Goal: Task Accomplishment & Management: Use online tool/utility

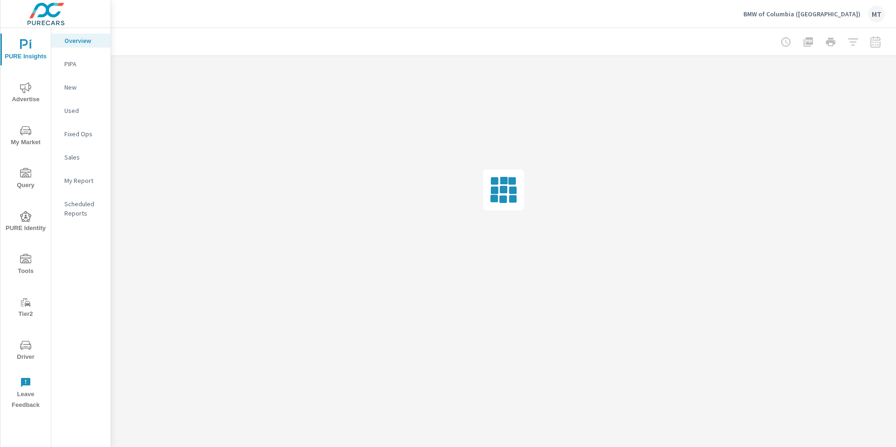
click at [24, 134] on icon "nav menu" at bounding box center [25, 130] width 11 height 11
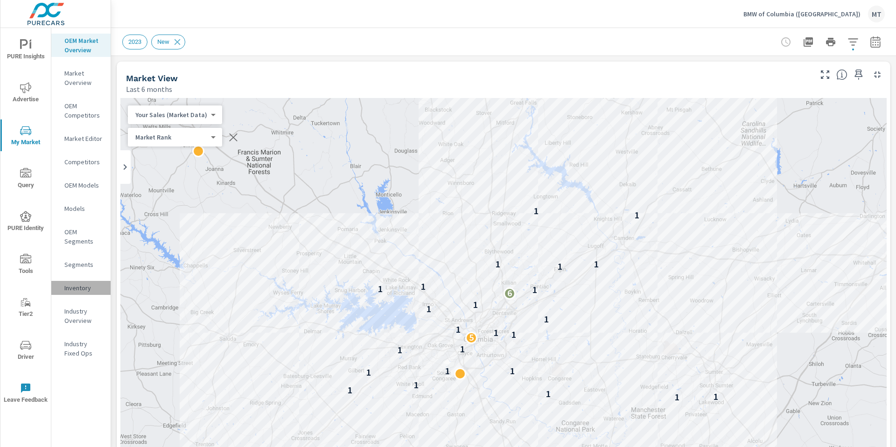
click at [76, 288] on p "Inventory" at bounding box center [83, 287] width 39 height 9
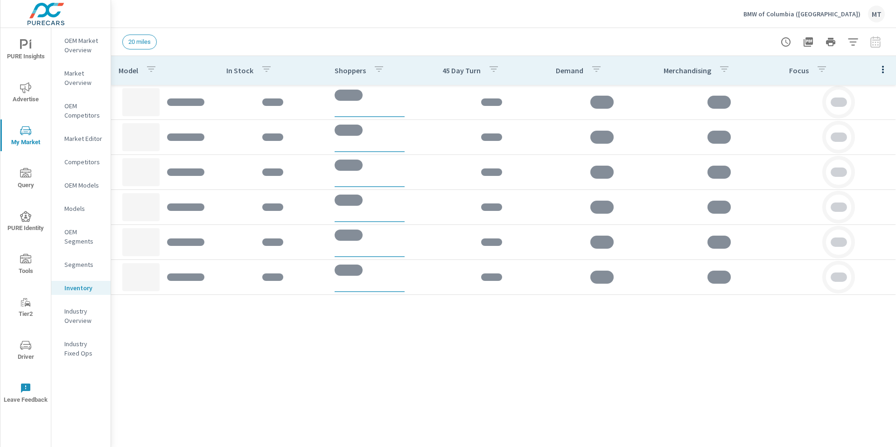
click at [140, 45] on span "20 miles" at bounding box center [140, 41] width 34 height 7
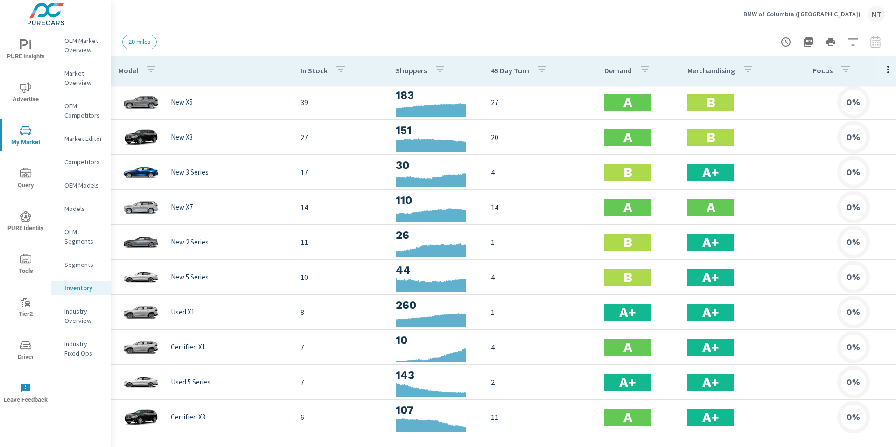
click at [147, 38] on span "20 miles" at bounding box center [140, 41] width 34 height 7
click at [144, 40] on span "20 miles" at bounding box center [140, 41] width 34 height 7
click at [140, 44] on span "20 miles" at bounding box center [140, 41] width 34 height 7
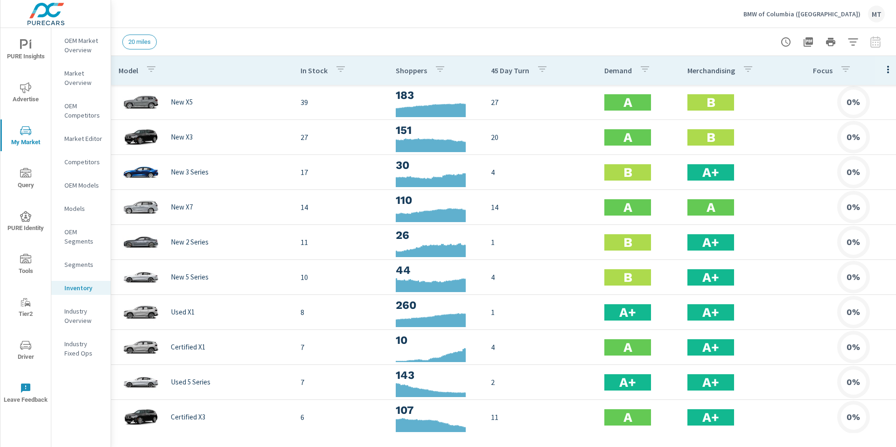
click at [158, 44] on div "20 miles" at bounding box center [143, 42] width 42 height 15
click at [152, 44] on span "20 miles" at bounding box center [140, 41] width 34 height 7
click at [140, 46] on div "20 miles" at bounding box center [139, 42] width 35 height 15
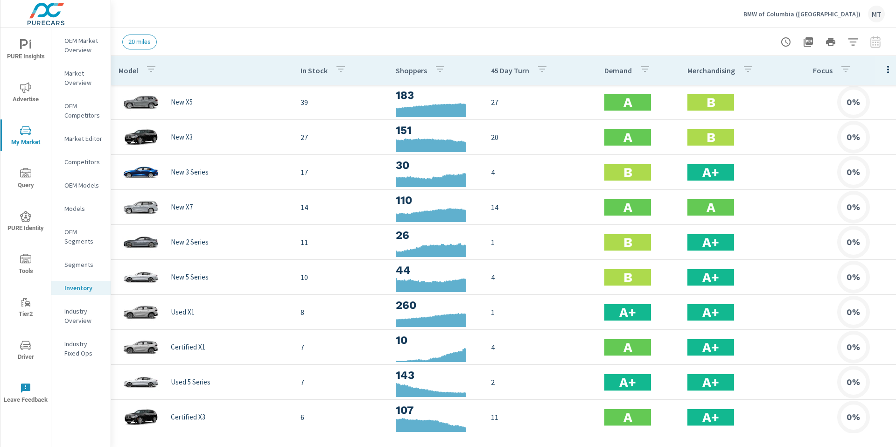
click at [149, 45] on div "20 miles" at bounding box center [139, 42] width 35 height 15
click at [854, 41] on icon "button" at bounding box center [853, 41] width 10 height 7
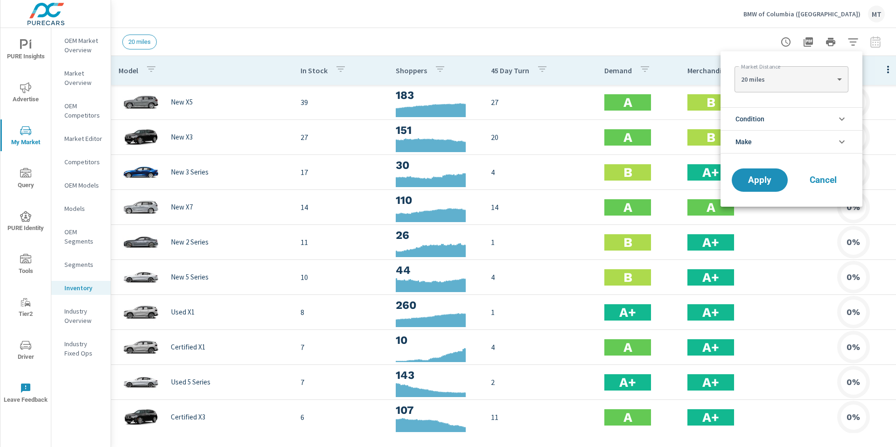
click at [838, 85] on body "PURE Insights Advertise My Market Query PURE Identity Tools Tier2 Driver Leave …" at bounding box center [448, 223] width 896 height 447
click at [830, 94] on li "30 miles" at bounding box center [791, 94] width 113 height 15
type Distance "30"
click at [766, 176] on span "Apply" at bounding box center [760, 180] width 38 height 9
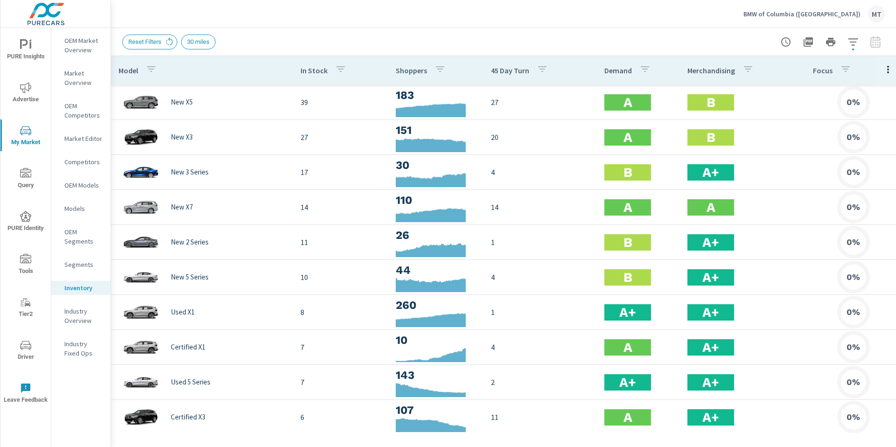
click at [39, 49] on span "PURE Insights" at bounding box center [25, 50] width 45 height 23
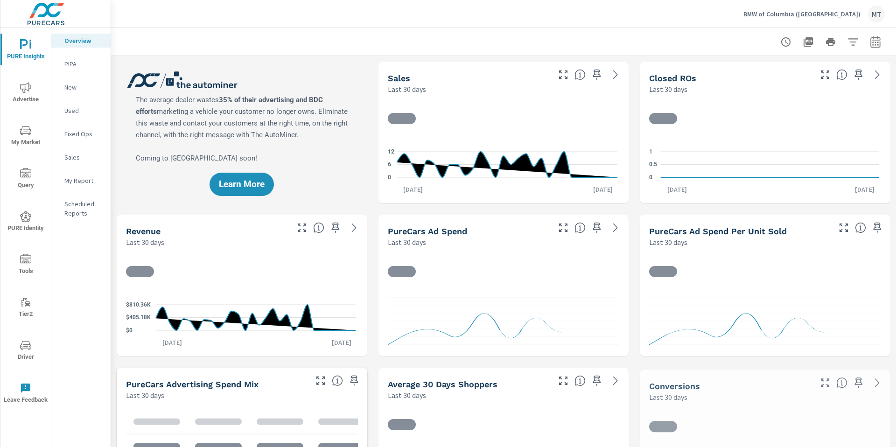
click at [876, 39] on button "button" at bounding box center [876, 42] width 19 height 19
select select "Last 30 days"
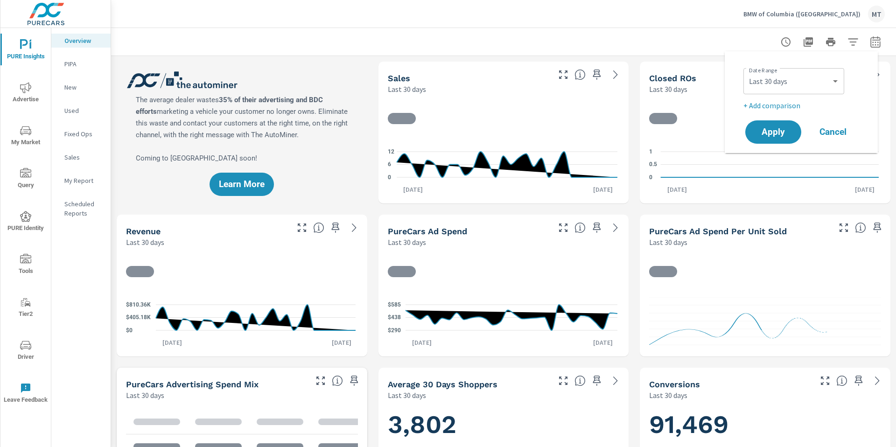
click at [734, 32] on div at bounding box center [503, 42] width 763 height 28
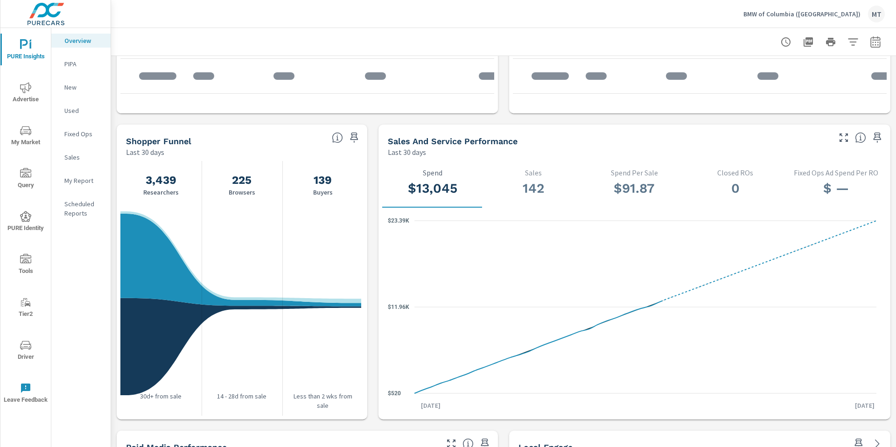
scroll to position [854, 0]
